Goal: Register for event/course

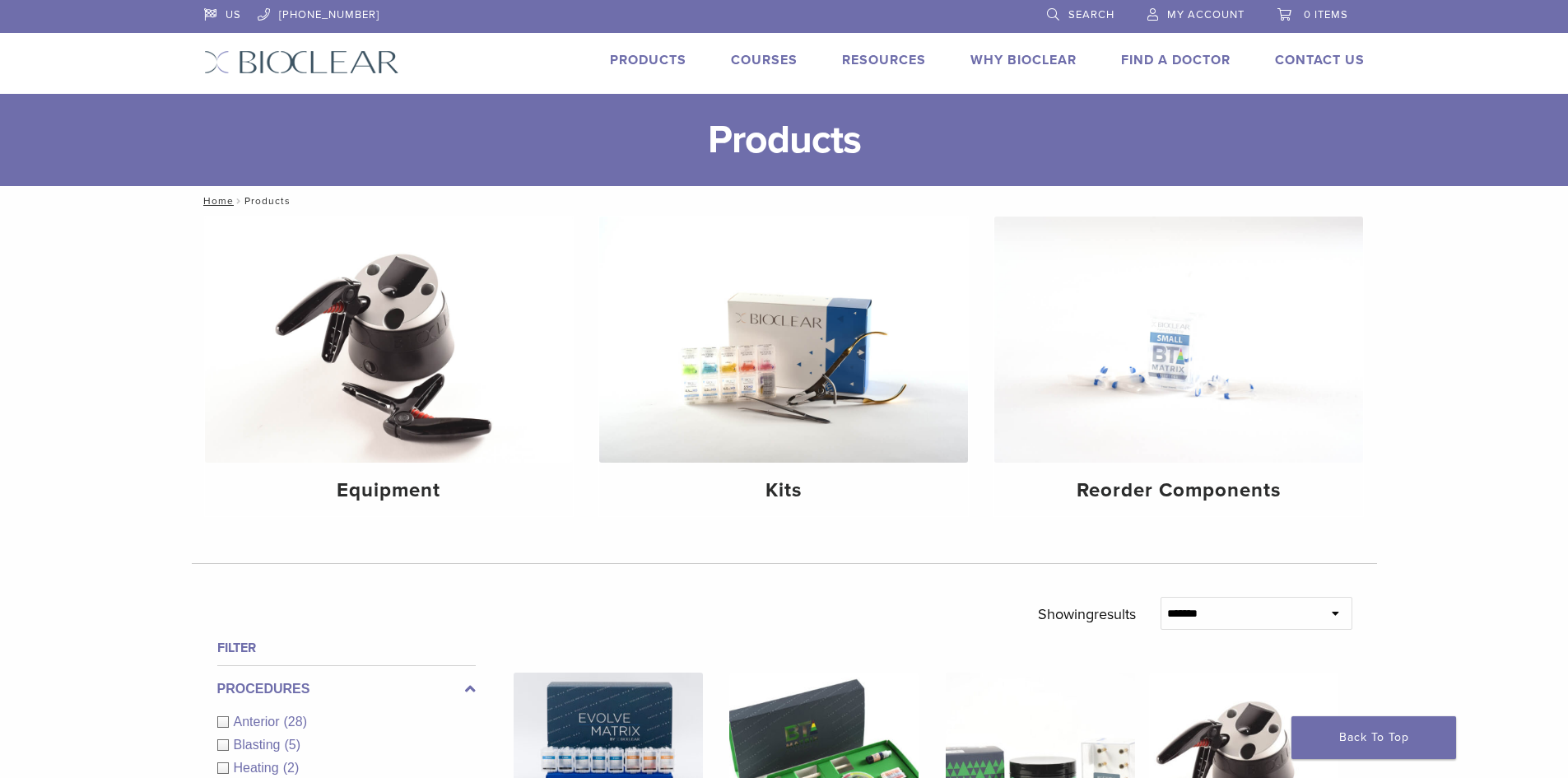
click at [797, 64] on div "Products Courses Resources Expand child menu Technique Guides, IFU, & SDS Why B…" at bounding box center [895, 62] width 990 height 24
click at [773, 60] on link "Courses" at bounding box center [765, 59] width 67 height 17
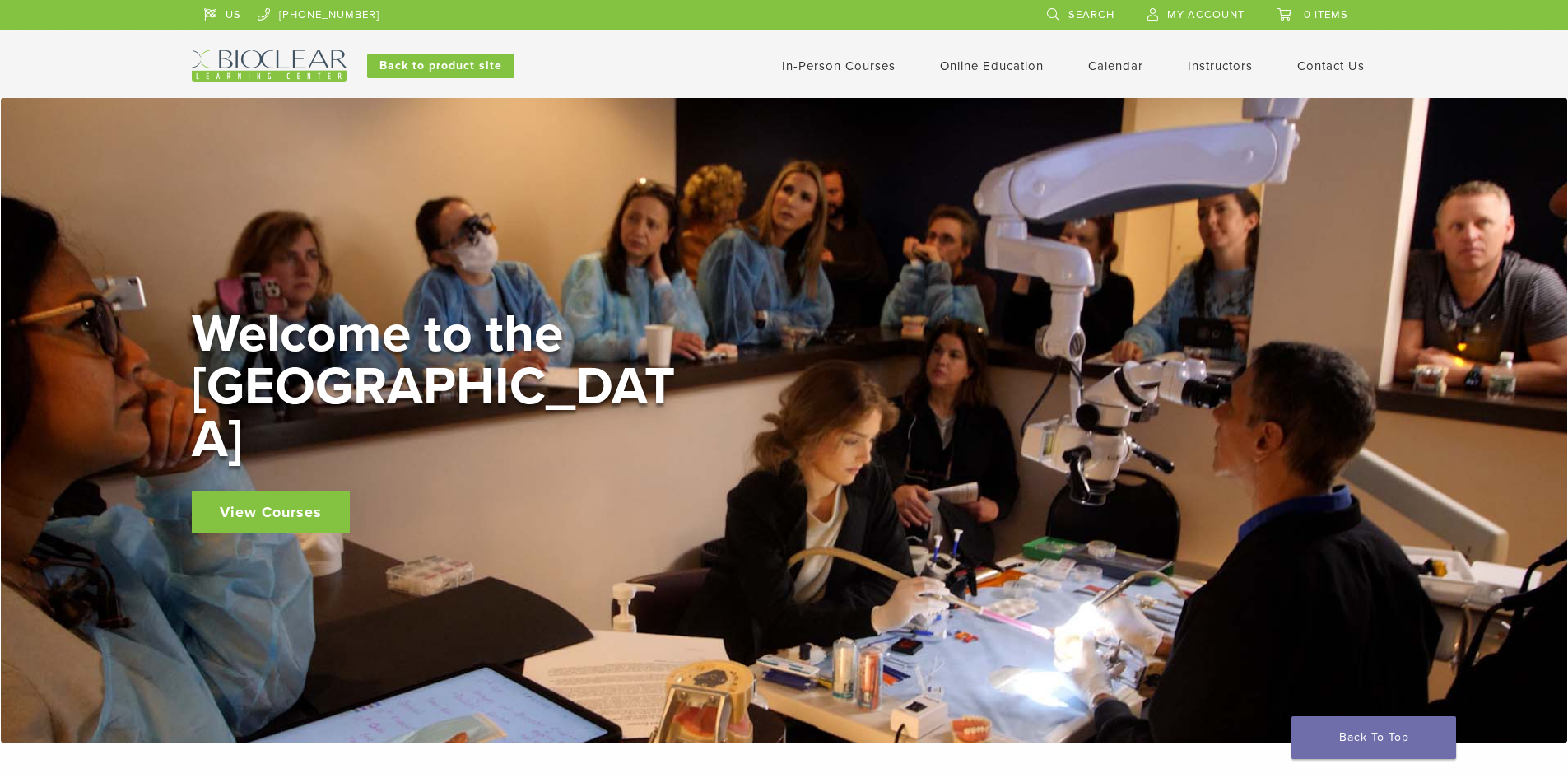
click at [1229, 70] on link "Instructors" at bounding box center [1220, 65] width 65 height 15
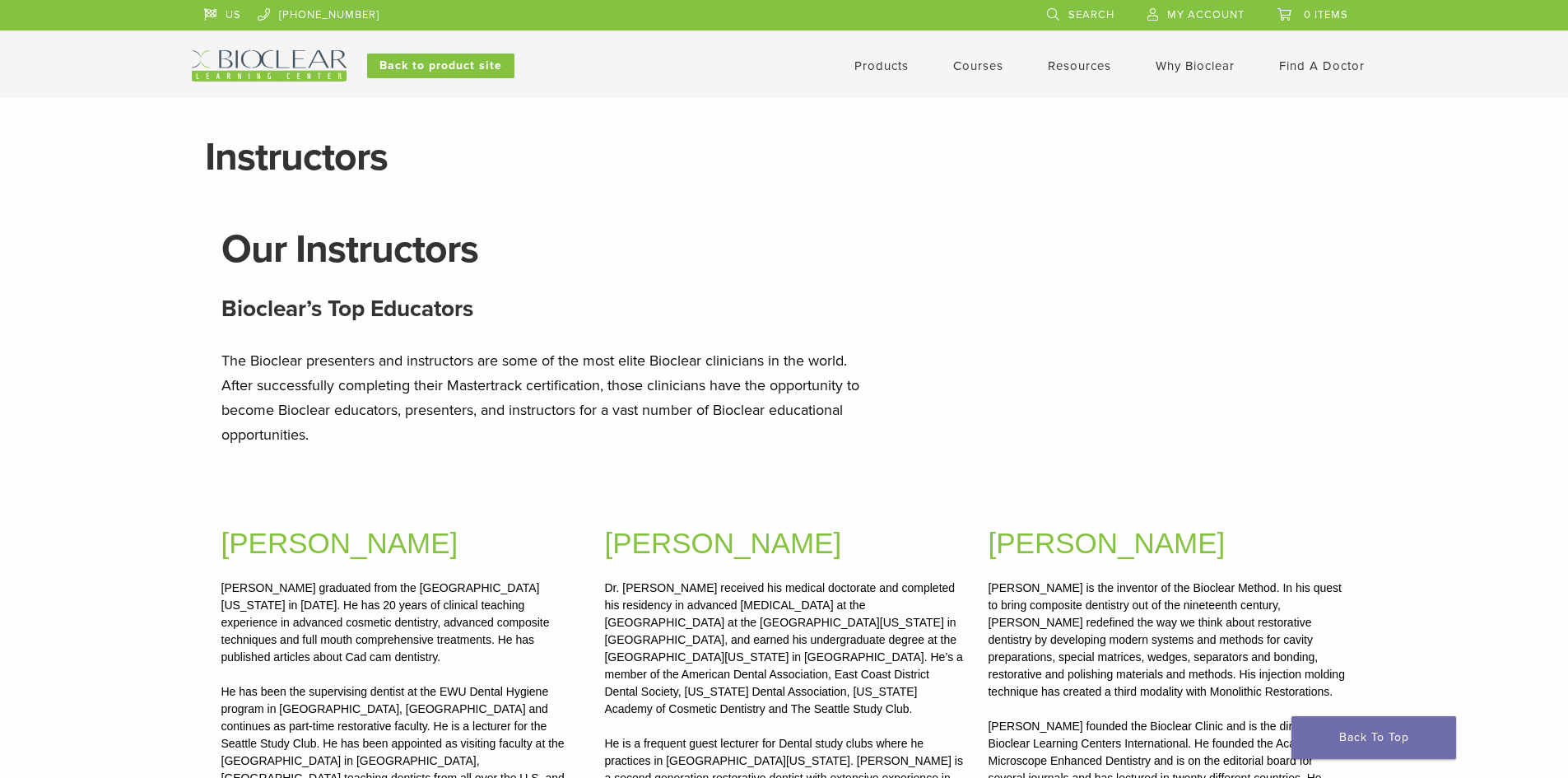
click at [973, 65] on link "Courses" at bounding box center [979, 65] width 51 height 15
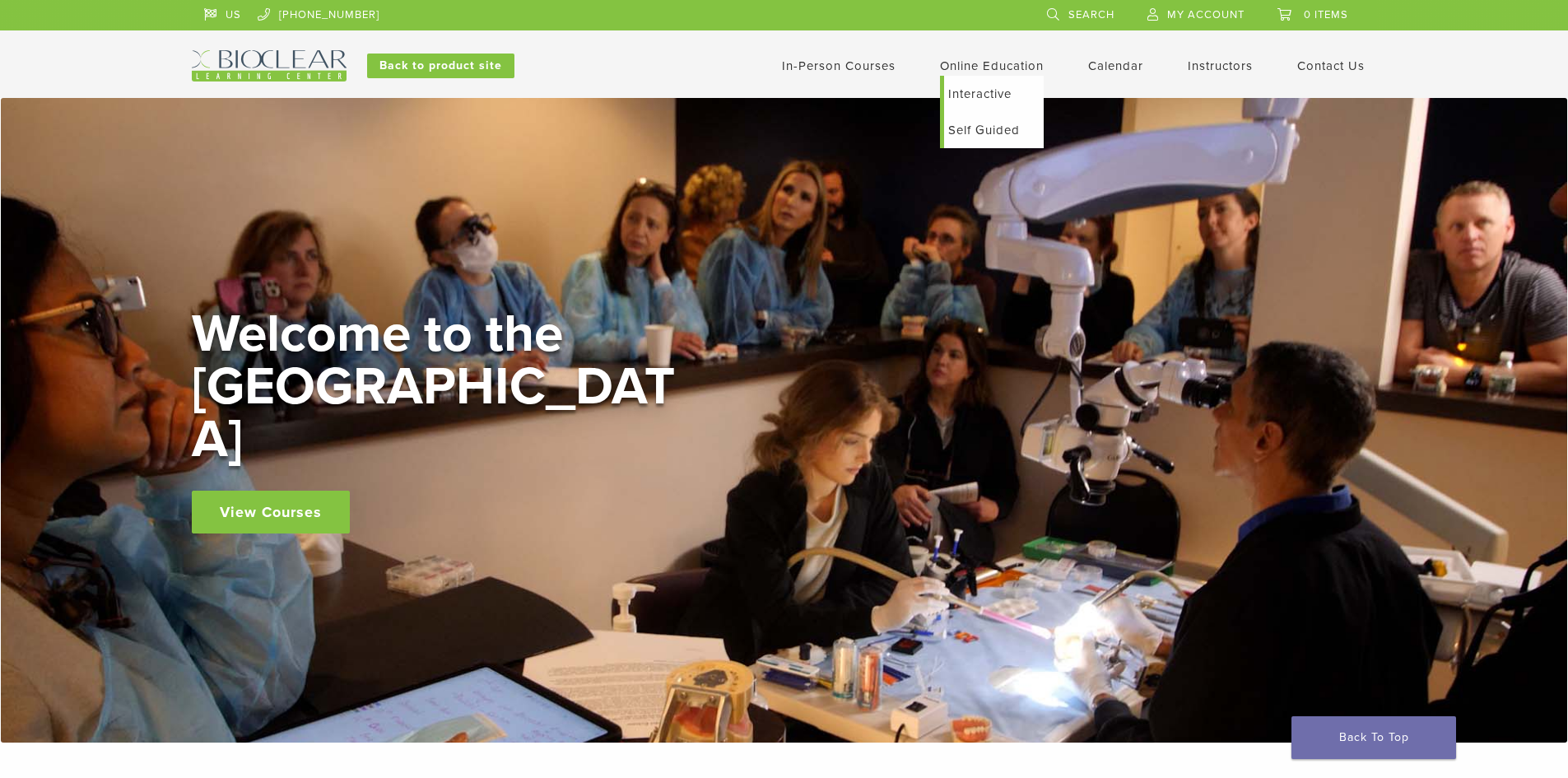
click at [969, 88] on link "Interactive" at bounding box center [994, 93] width 99 height 36
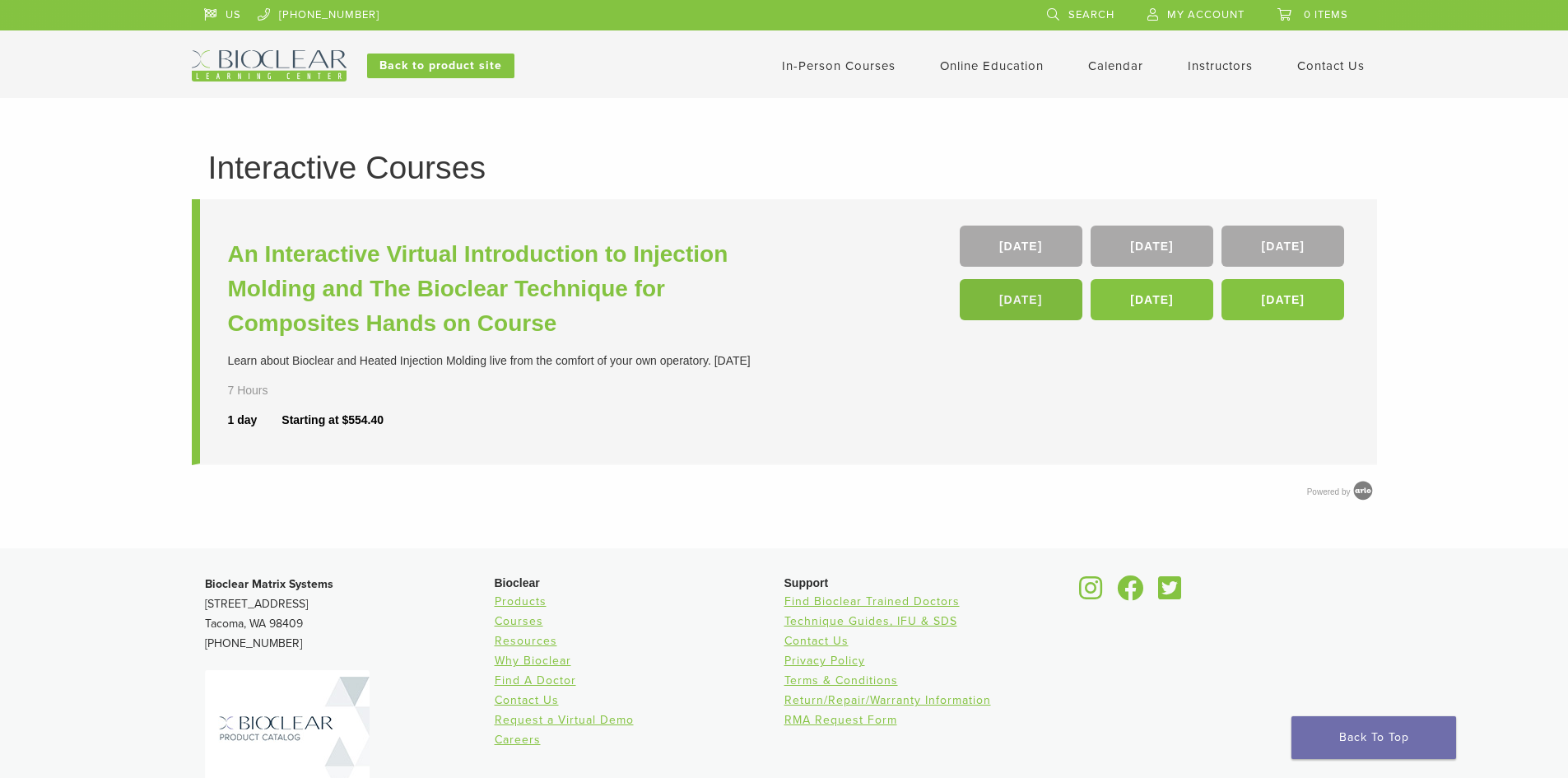
click at [1027, 304] on link "[DATE]" at bounding box center [1021, 300] width 123 height 41
click at [1158, 238] on link "[DATE]" at bounding box center [1153, 246] width 123 height 41
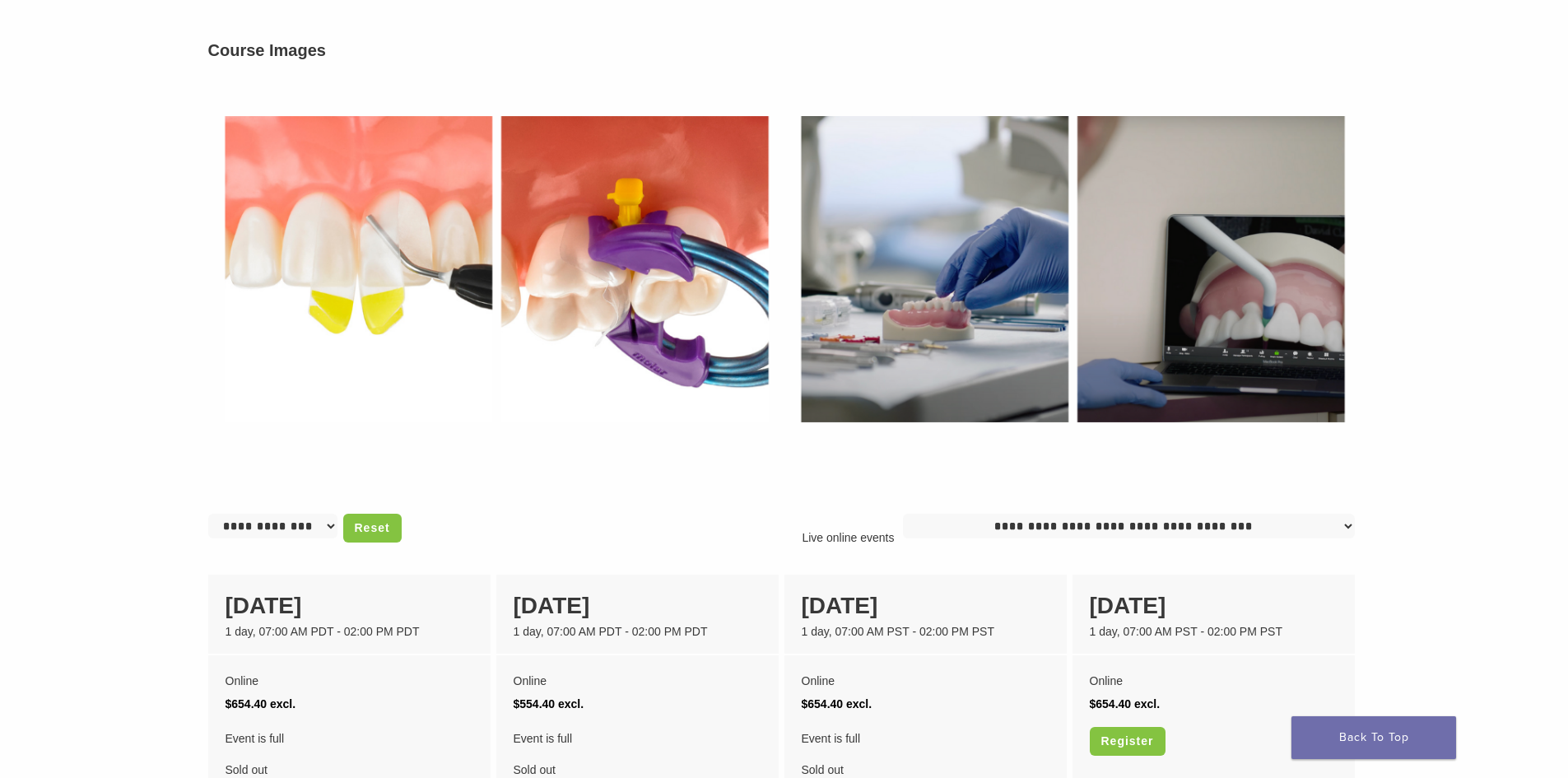
scroll to position [988, 0]
